Goal: Task Accomplishment & Management: Manage account settings

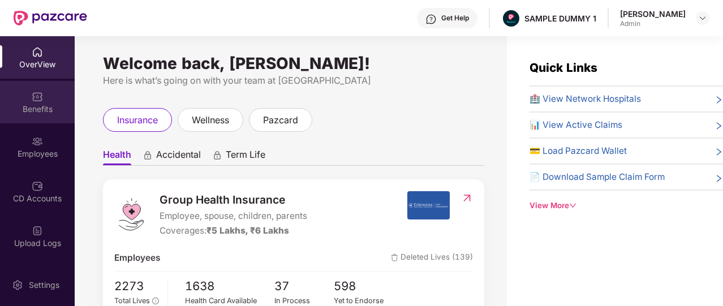
click at [41, 104] on div "Benefits" at bounding box center [37, 109] width 75 height 11
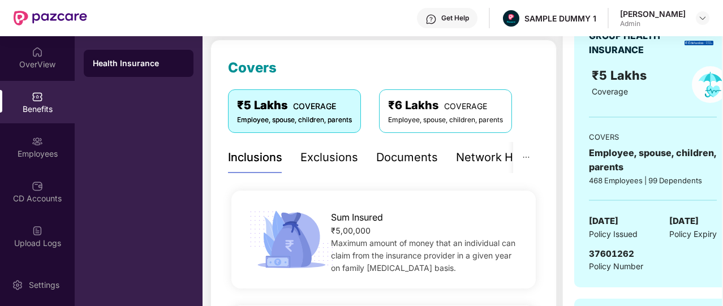
scroll to position [143, 0]
click at [336, 170] on div "Exclusions" at bounding box center [330, 158] width 58 height 31
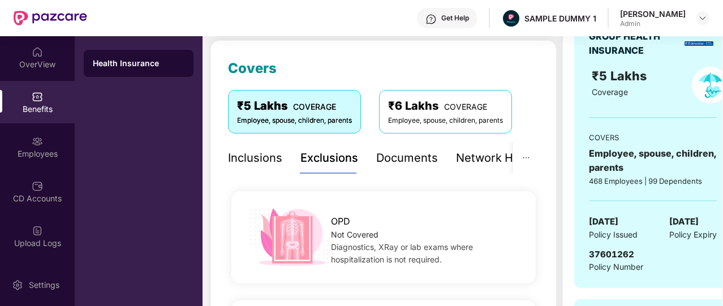
click at [340, 166] on div "Exclusions" at bounding box center [330, 158] width 58 height 18
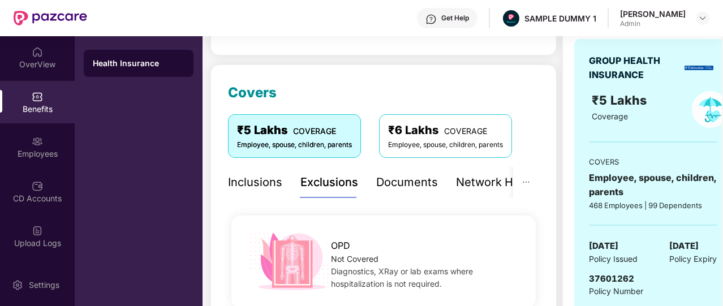
scroll to position [118, 0]
click at [405, 187] on div "Documents" at bounding box center [407, 183] width 62 height 18
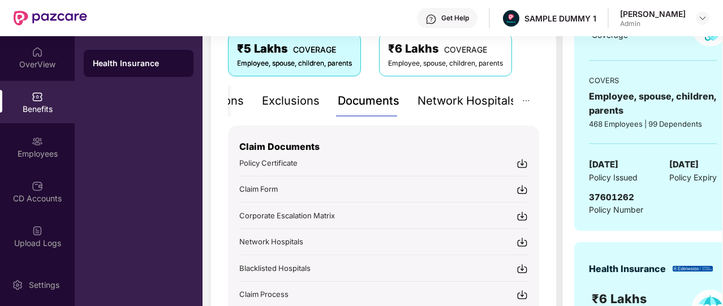
scroll to position [203, 0]
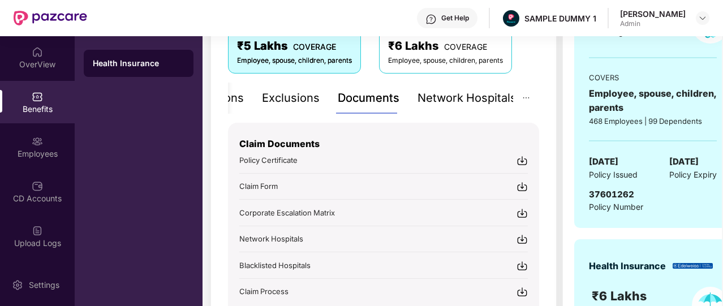
click at [465, 109] on div "Network Hospitals" at bounding box center [467, 98] width 99 height 31
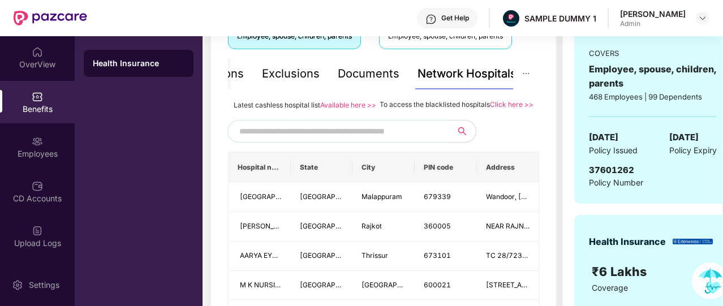
scroll to position [228, 0]
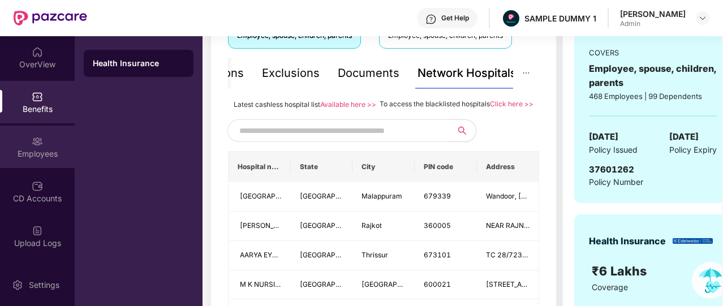
click at [23, 136] on div "Employees" at bounding box center [37, 147] width 75 height 42
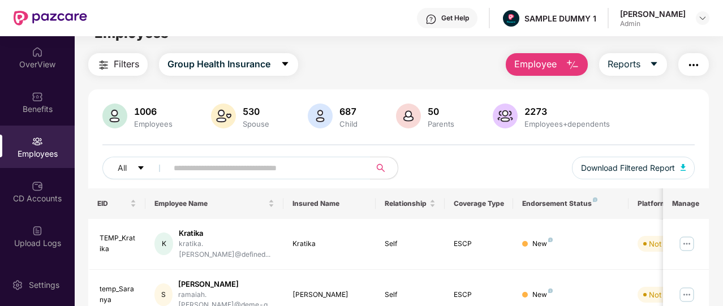
scroll to position [0, 0]
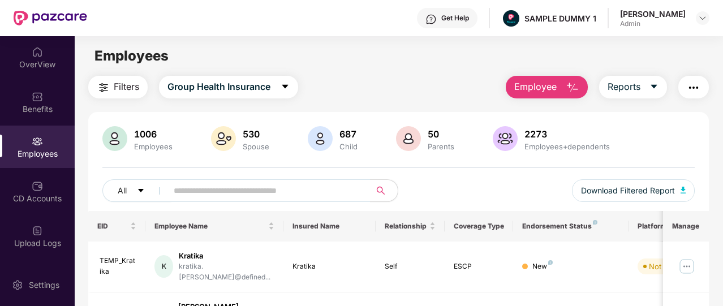
click at [554, 89] on span "Employee" at bounding box center [535, 87] width 42 height 14
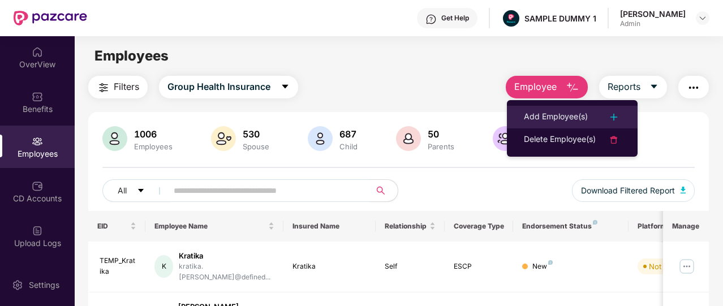
click at [561, 119] on div "Add Employee(s)" at bounding box center [556, 117] width 64 height 14
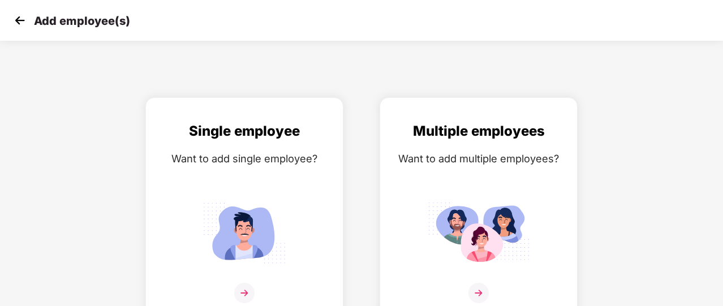
scroll to position [14, 0]
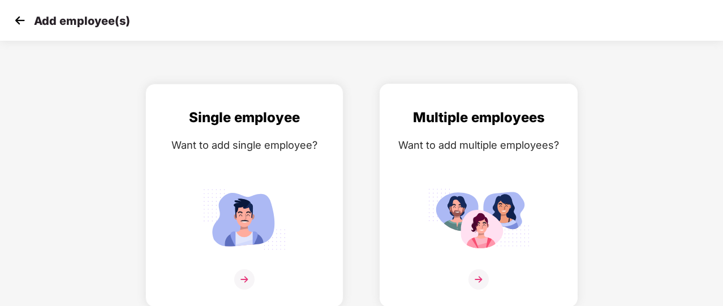
click at [455, 184] on img at bounding box center [479, 219] width 102 height 71
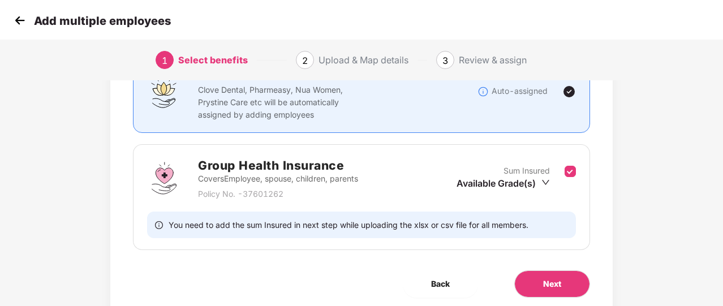
scroll to position [149, 0]
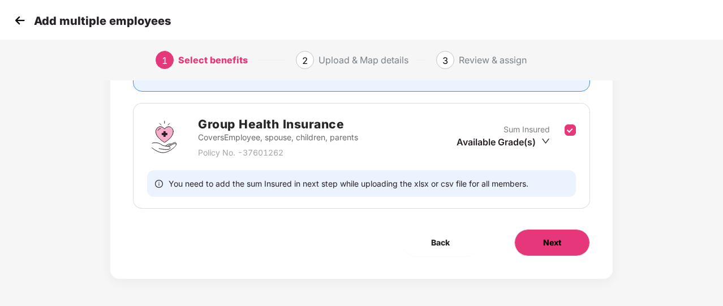
click at [557, 237] on span "Next" at bounding box center [552, 243] width 18 height 12
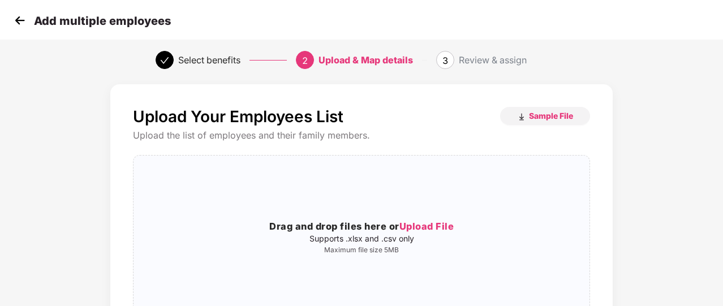
scroll to position [0, 0]
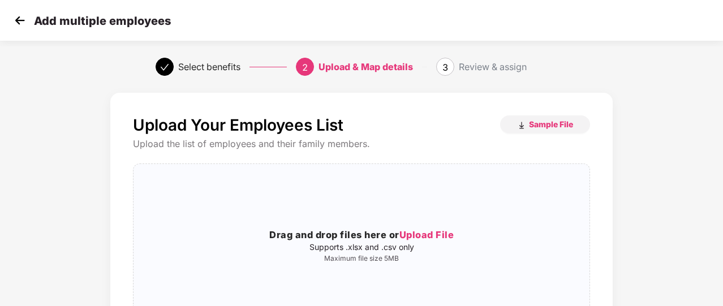
click at [17, 24] on img at bounding box center [19, 20] width 17 height 17
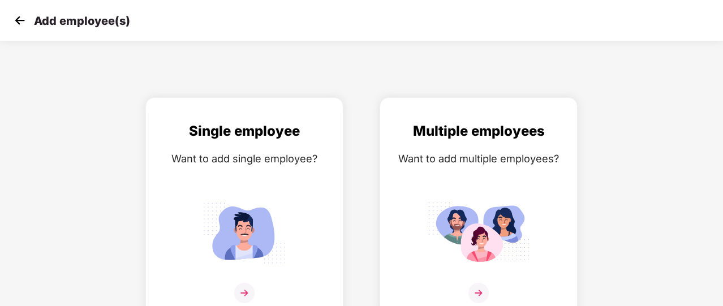
scroll to position [14, 0]
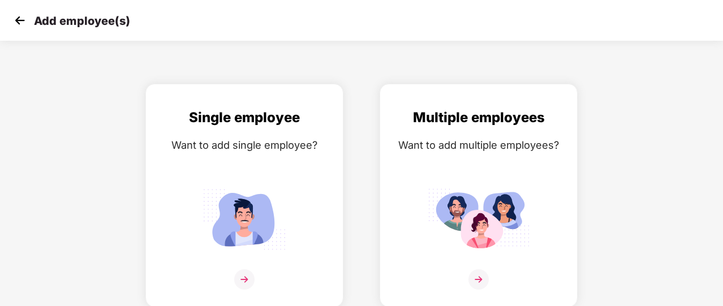
click at [17, 24] on img at bounding box center [19, 20] width 17 height 17
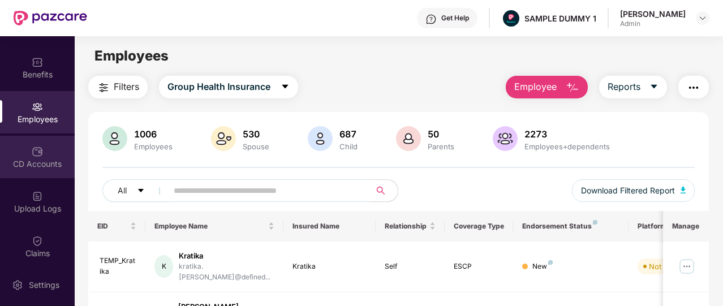
scroll to position [36, 0]
click at [68, 160] on div "CD Accounts" at bounding box center [37, 162] width 75 height 11
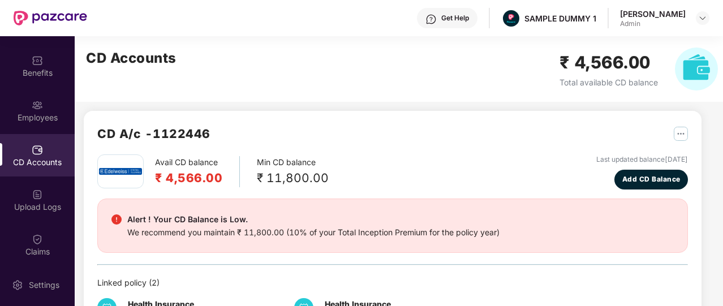
scroll to position [5, 0]
click at [631, 182] on span "Add CD Balance" at bounding box center [652, 179] width 58 height 11
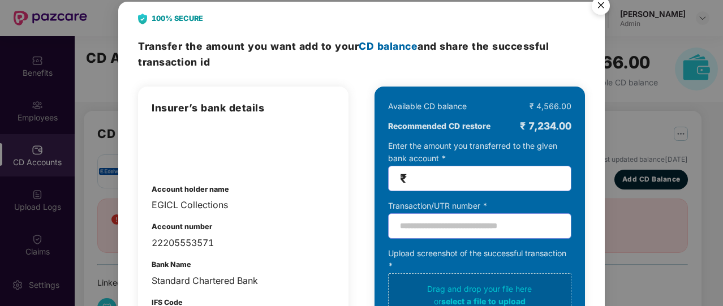
scroll to position [0, 0]
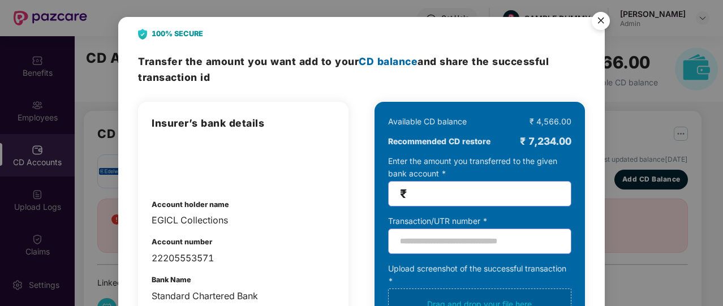
click at [602, 19] on img "Close" at bounding box center [601, 23] width 32 height 32
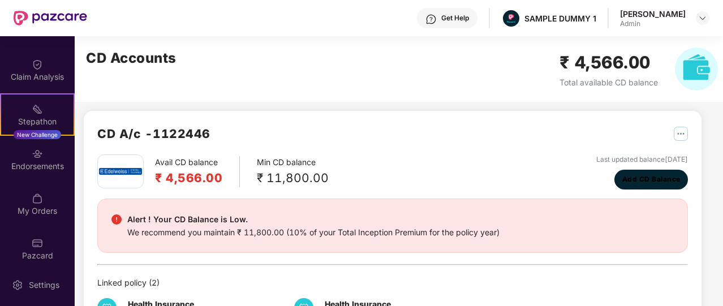
scroll to position [256, 0]
click at [32, 194] on img at bounding box center [37, 197] width 11 height 11
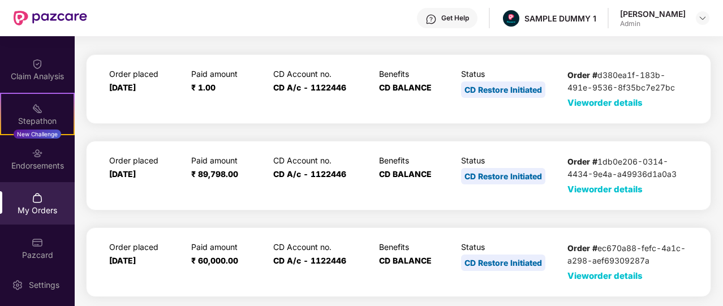
scroll to position [0, 0]
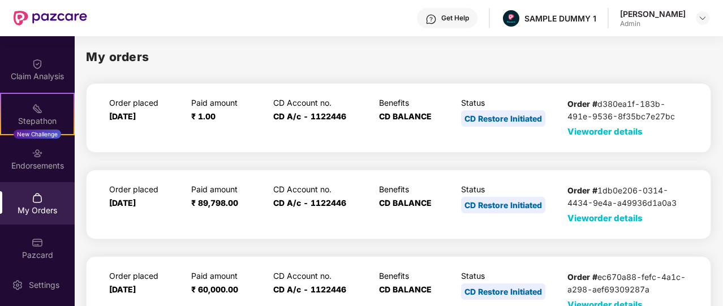
click at [591, 135] on span "View order details" at bounding box center [605, 131] width 75 height 11
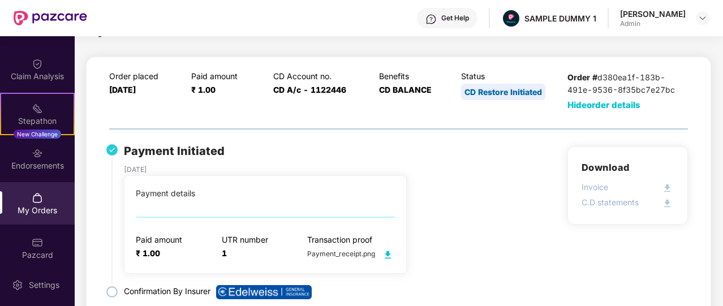
scroll to position [27, 0]
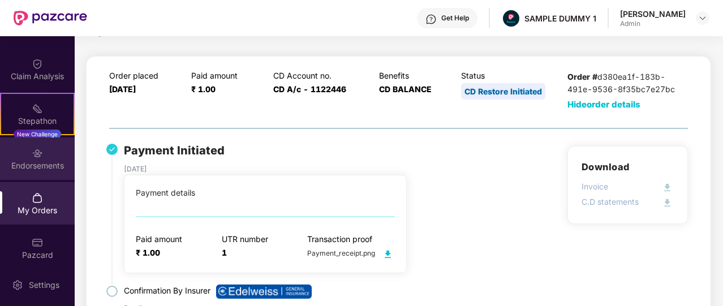
click at [54, 158] on div "Endorsements" at bounding box center [37, 159] width 75 height 42
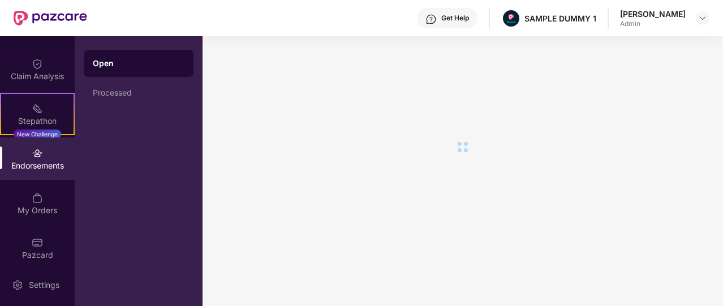
scroll to position [0, 0]
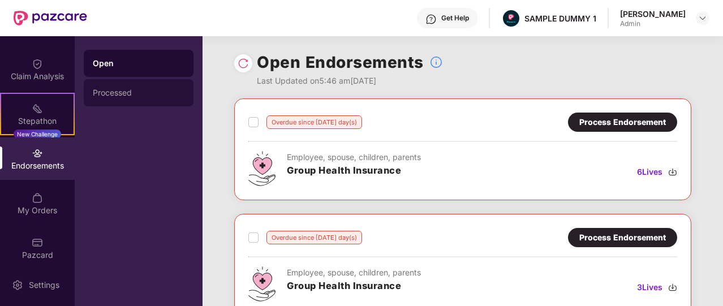
click at [155, 89] on div "Processed" at bounding box center [139, 92] width 92 height 9
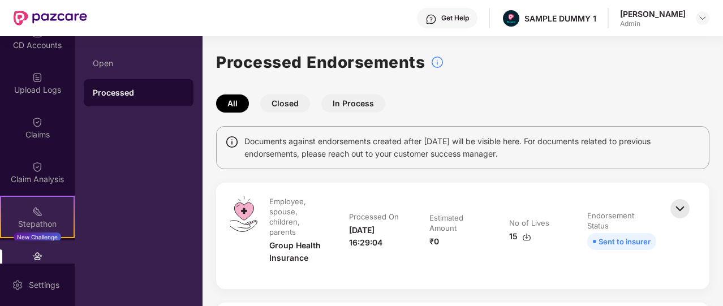
scroll to position [152, 0]
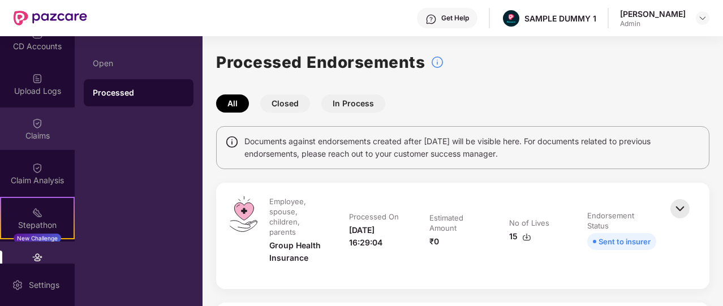
click at [45, 126] on div "Claims" at bounding box center [37, 129] width 75 height 42
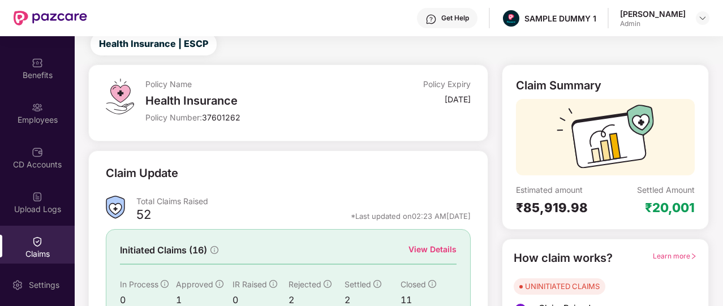
scroll to position [0, 0]
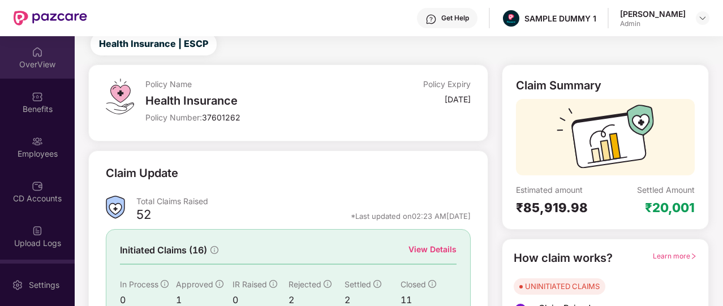
click at [42, 71] on div "OverView" at bounding box center [37, 57] width 75 height 42
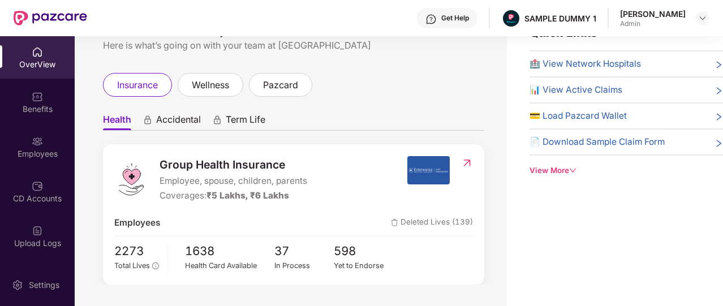
click at [452, 12] on div "Get Help" at bounding box center [447, 18] width 61 height 20
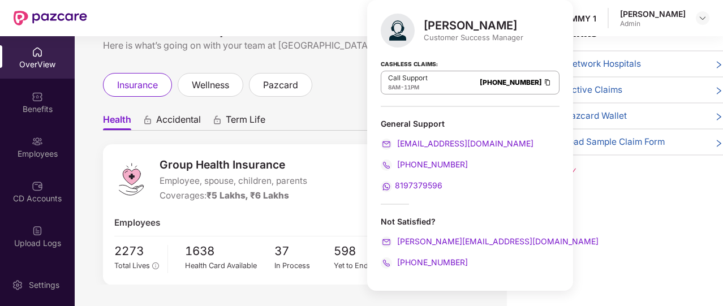
click at [332, 64] on div "Welcome back, [PERSON_NAME]! Here is what’s going on with your team at Pazcare …" at bounding box center [291, 143] width 432 height 284
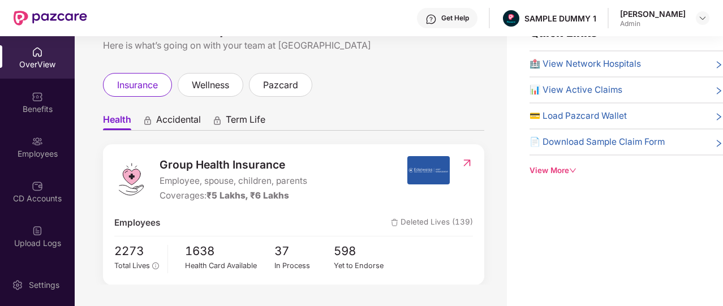
click at [451, 19] on div "Get Help" at bounding box center [455, 18] width 28 height 9
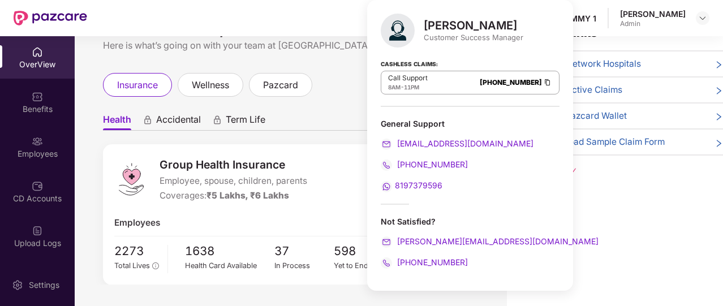
click at [353, 85] on div "insurance wellness pazcard" at bounding box center [293, 85] width 381 height 24
